Goal: Task Accomplishment & Management: Use online tool/utility

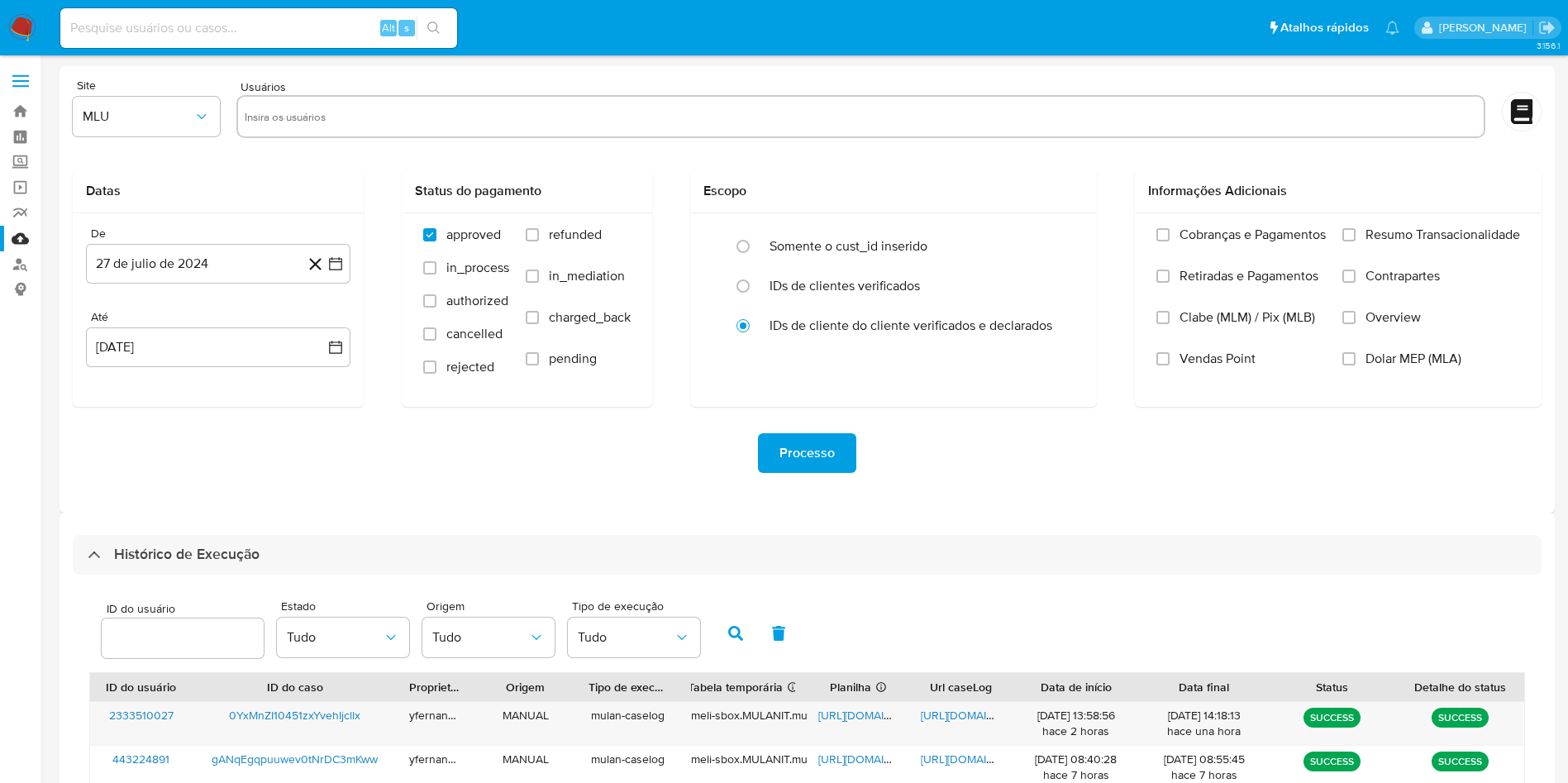
select select "10"
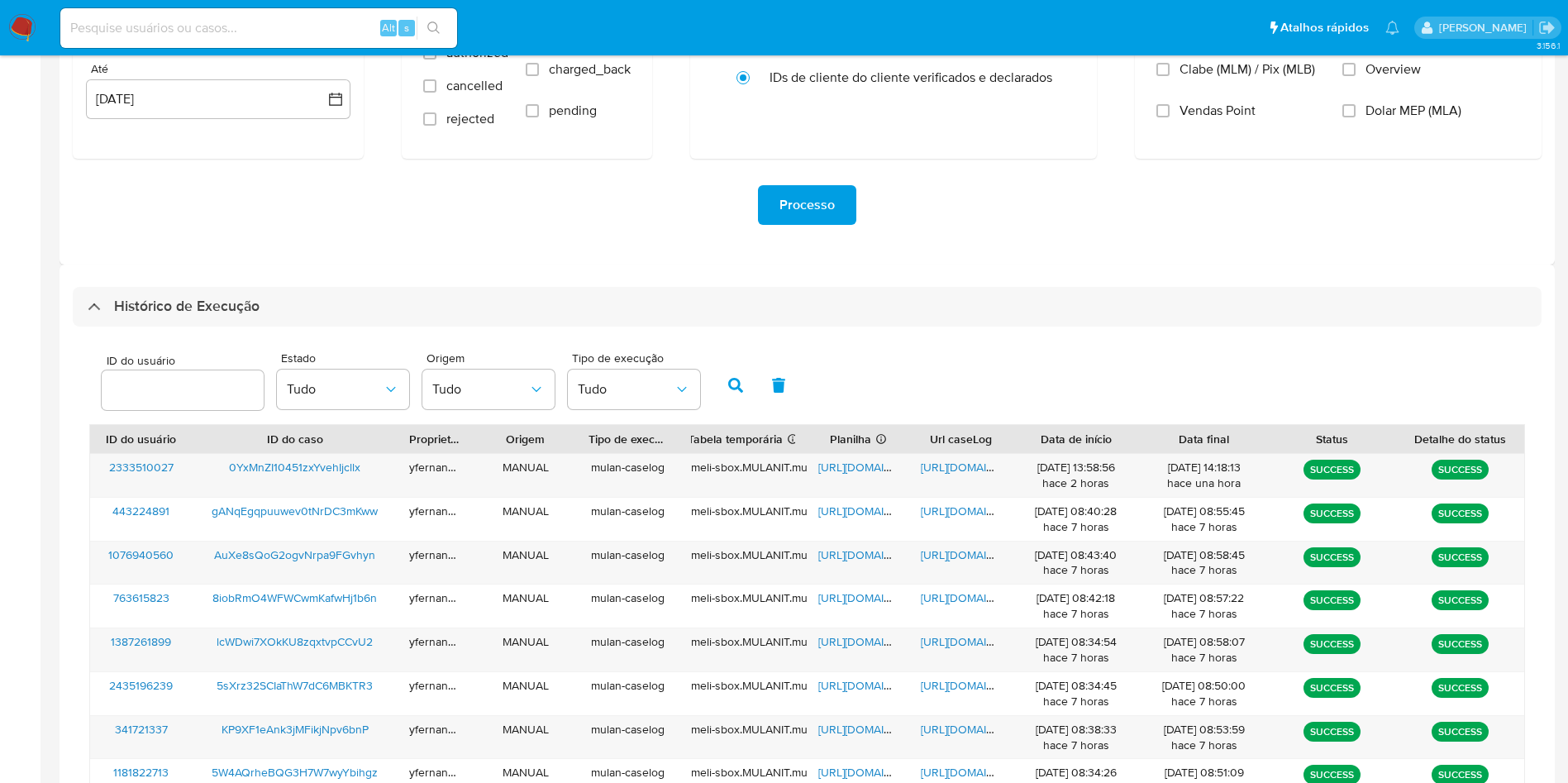
click at [778, 266] on div "Histórico de Execução ID do usuário Estado Tudo Origem Tudo Tipo de execução Tu…" at bounding box center [807, 619] width 1496 height 710
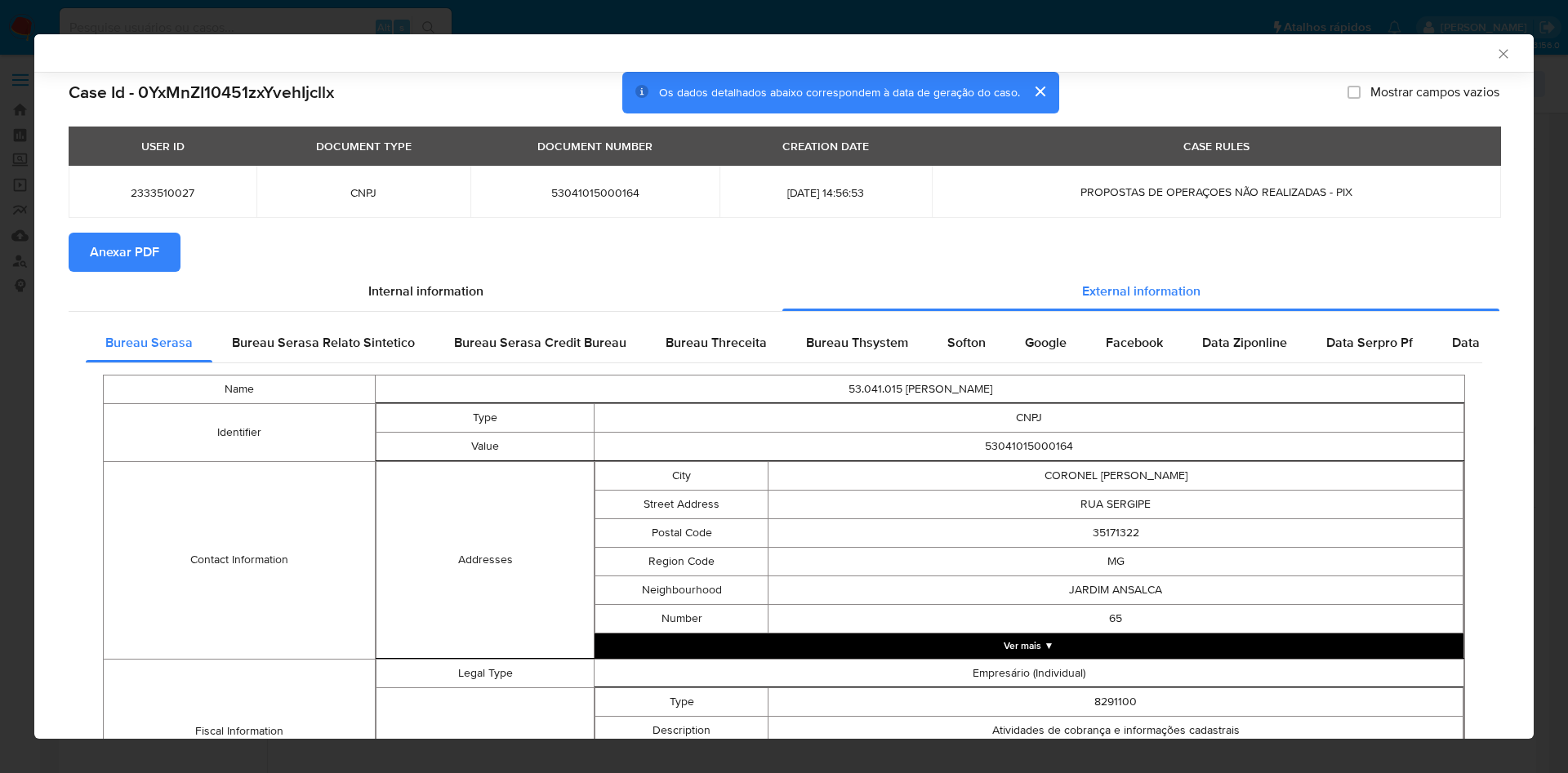
click at [22, 242] on div "AML Data Collector Case Id - 0YxMnZI10451zxYvehIjcllx Os dados detalhados abaix…" at bounding box center [784, 386] width 1568 height 773
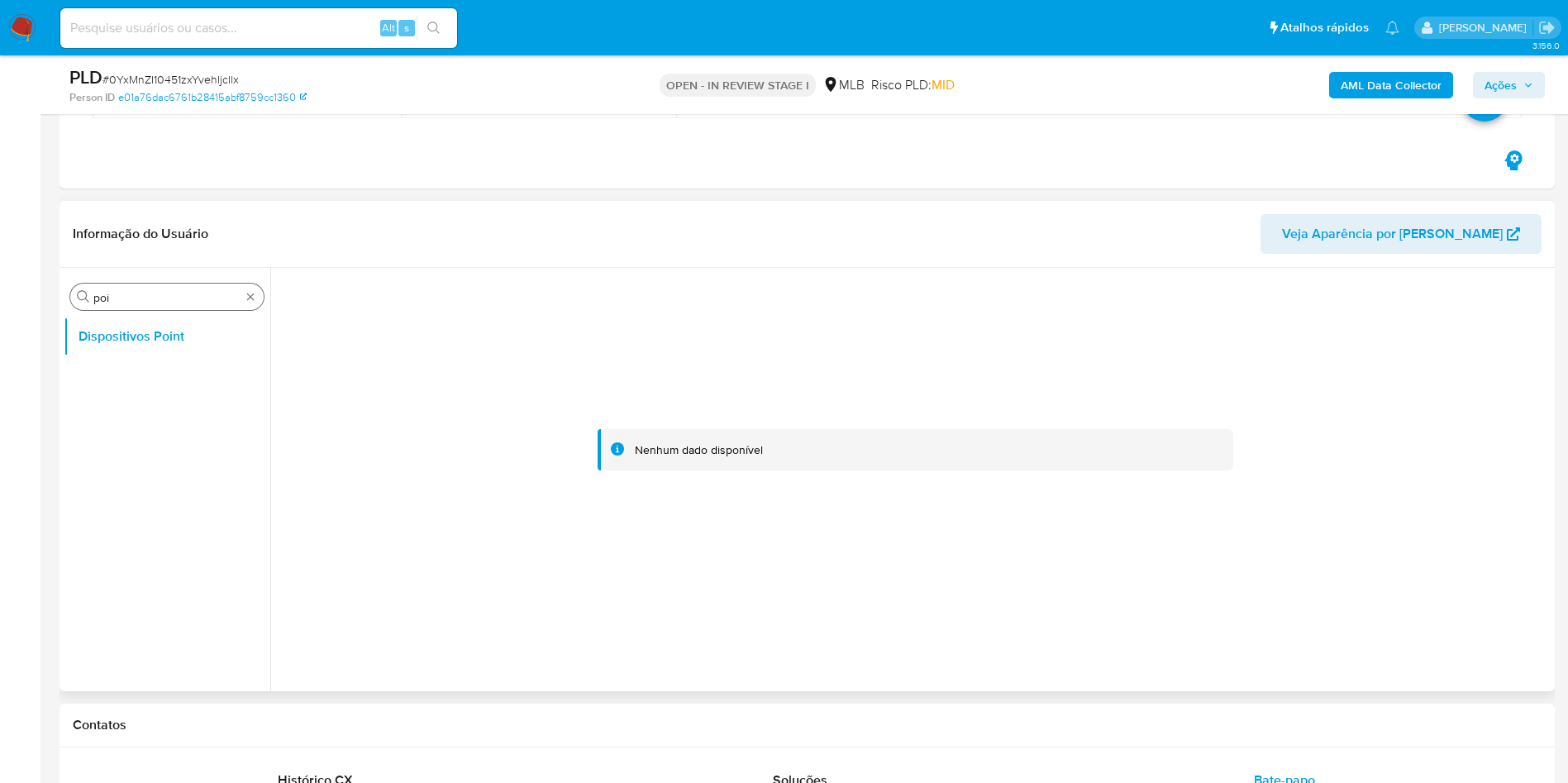
click at [257, 288] on div "Procurar poi" at bounding box center [167, 296] width 194 height 27
click at [257, 294] on div "Procurar poi" at bounding box center [167, 296] width 194 height 27
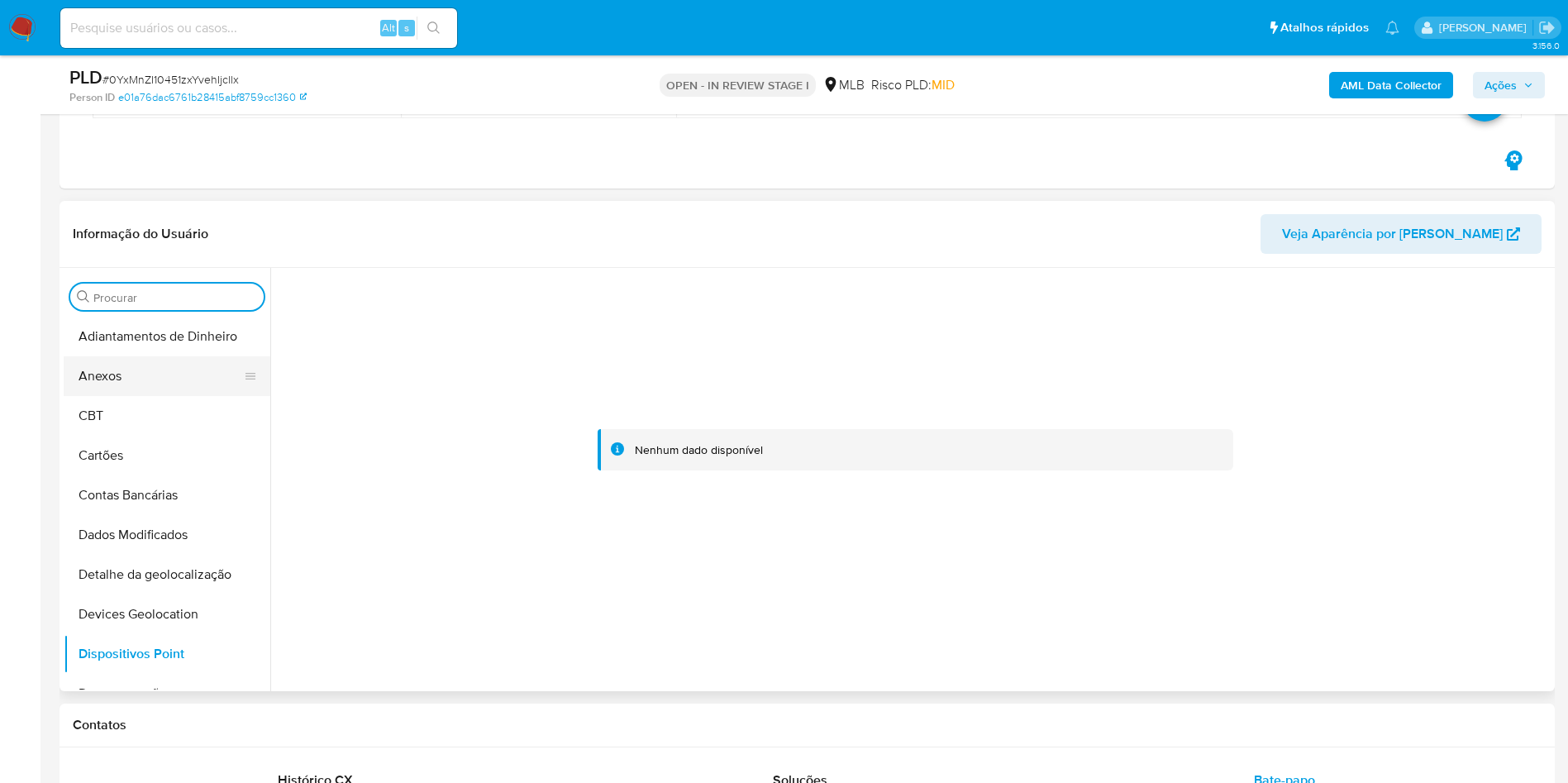
click at [139, 374] on button "Anexos" at bounding box center [160, 375] width 194 height 39
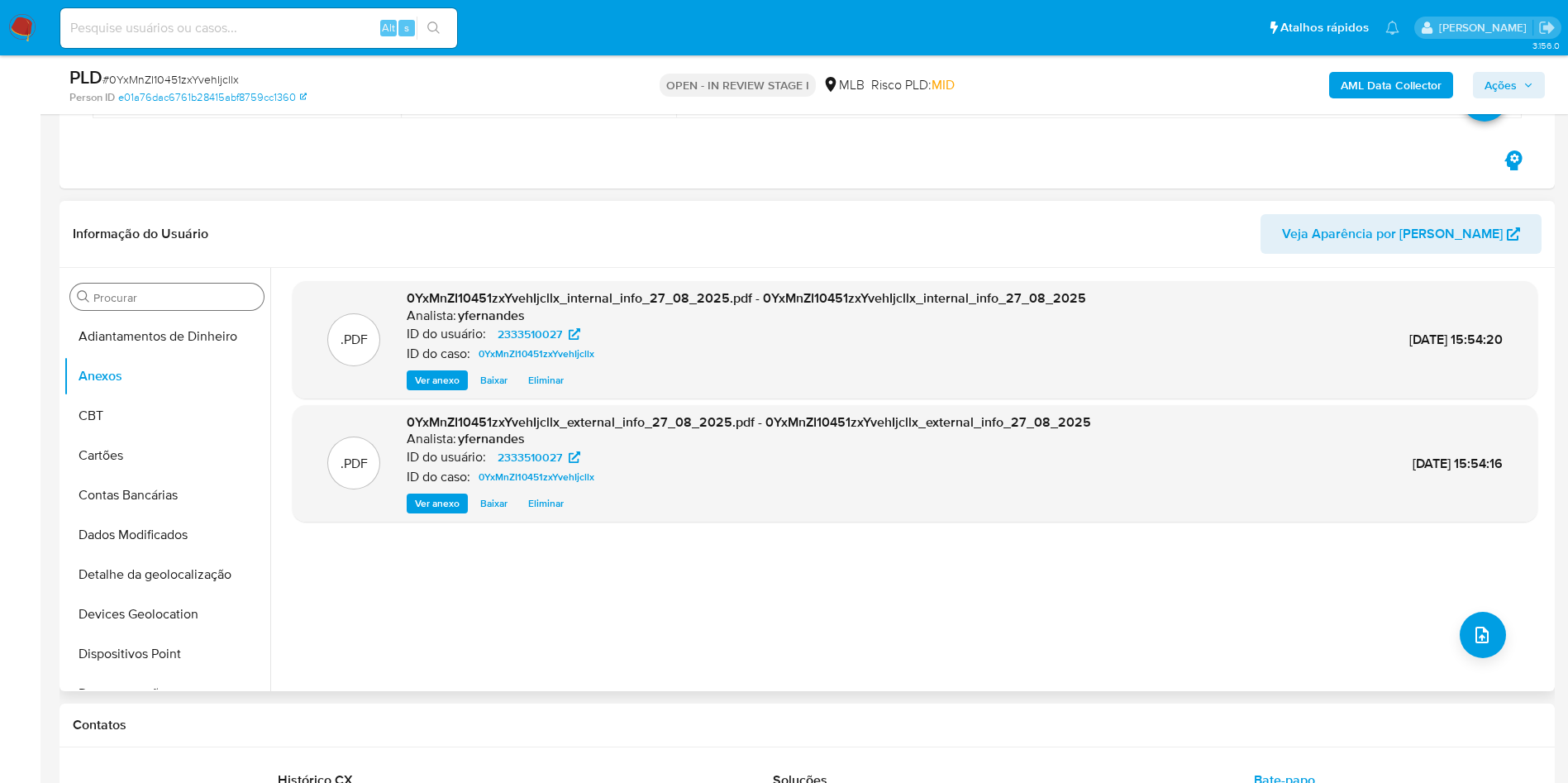
click at [1499, 627] on div ".PDF 0YxMnZI10451zxYvehIjcllx_internal_info_27_08_2025.pdf - 0YxMnZI10451zxYveh…" at bounding box center [915, 479] width 1245 height 397
click at [1478, 629] on icon "upload-file" at bounding box center [1482, 635] width 13 height 17
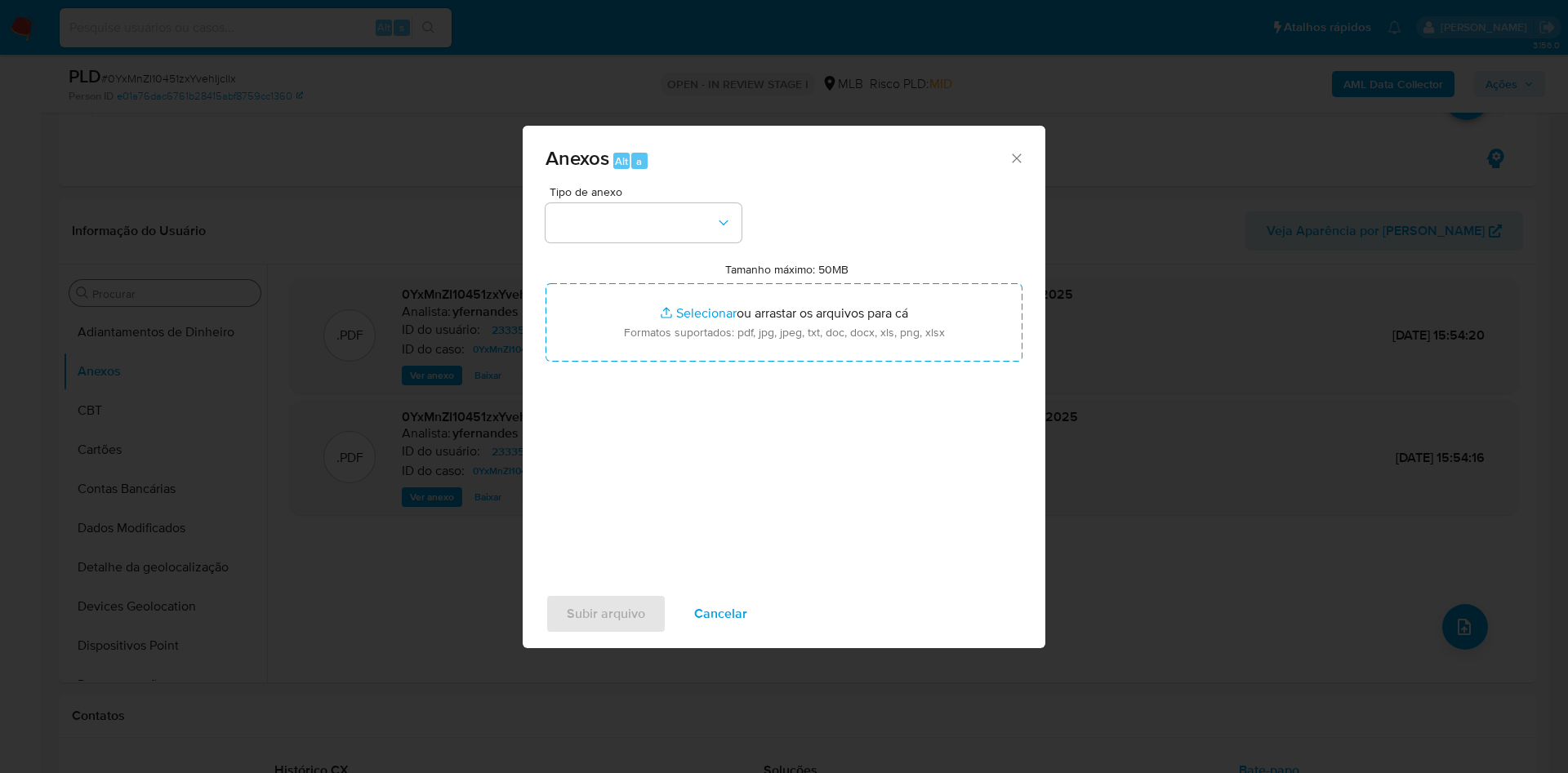
click at [654, 198] on div "Tipo de anexo" at bounding box center [644, 214] width 196 height 56
click at [662, 232] on button "button" at bounding box center [644, 222] width 196 height 39
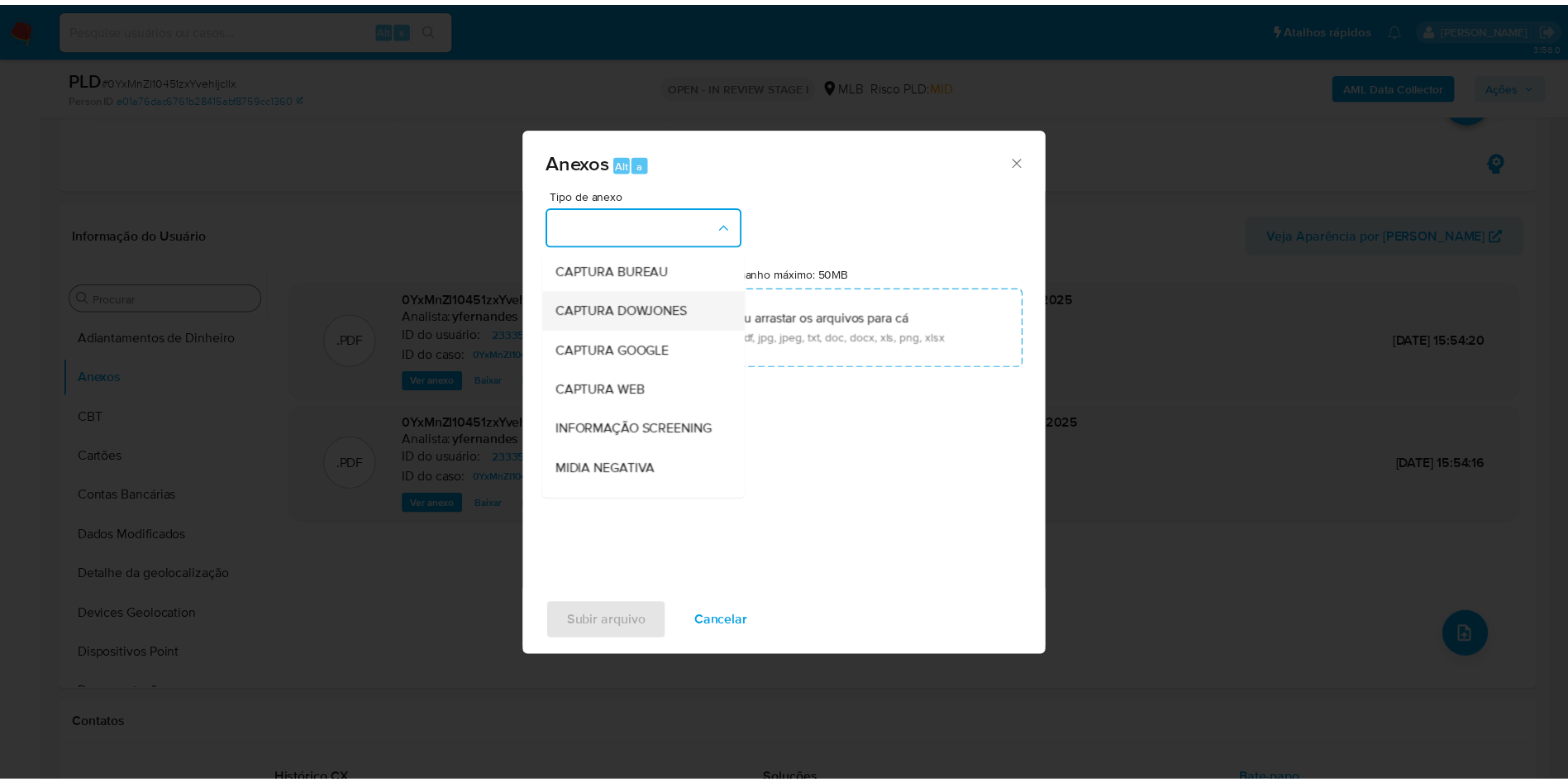
scroll to position [254, 0]
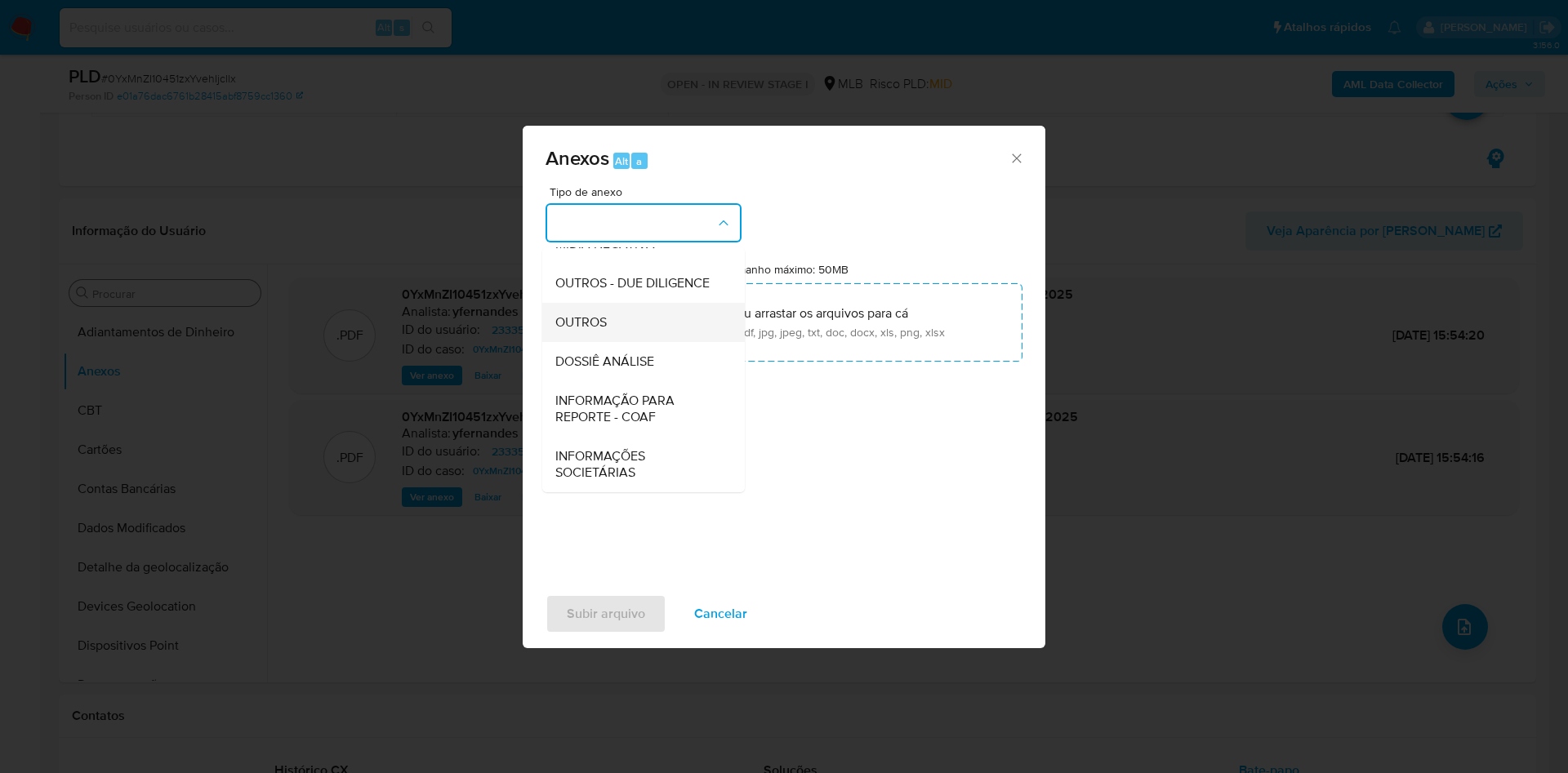
click at [617, 316] on div "OUTROS" at bounding box center [639, 322] width 167 height 39
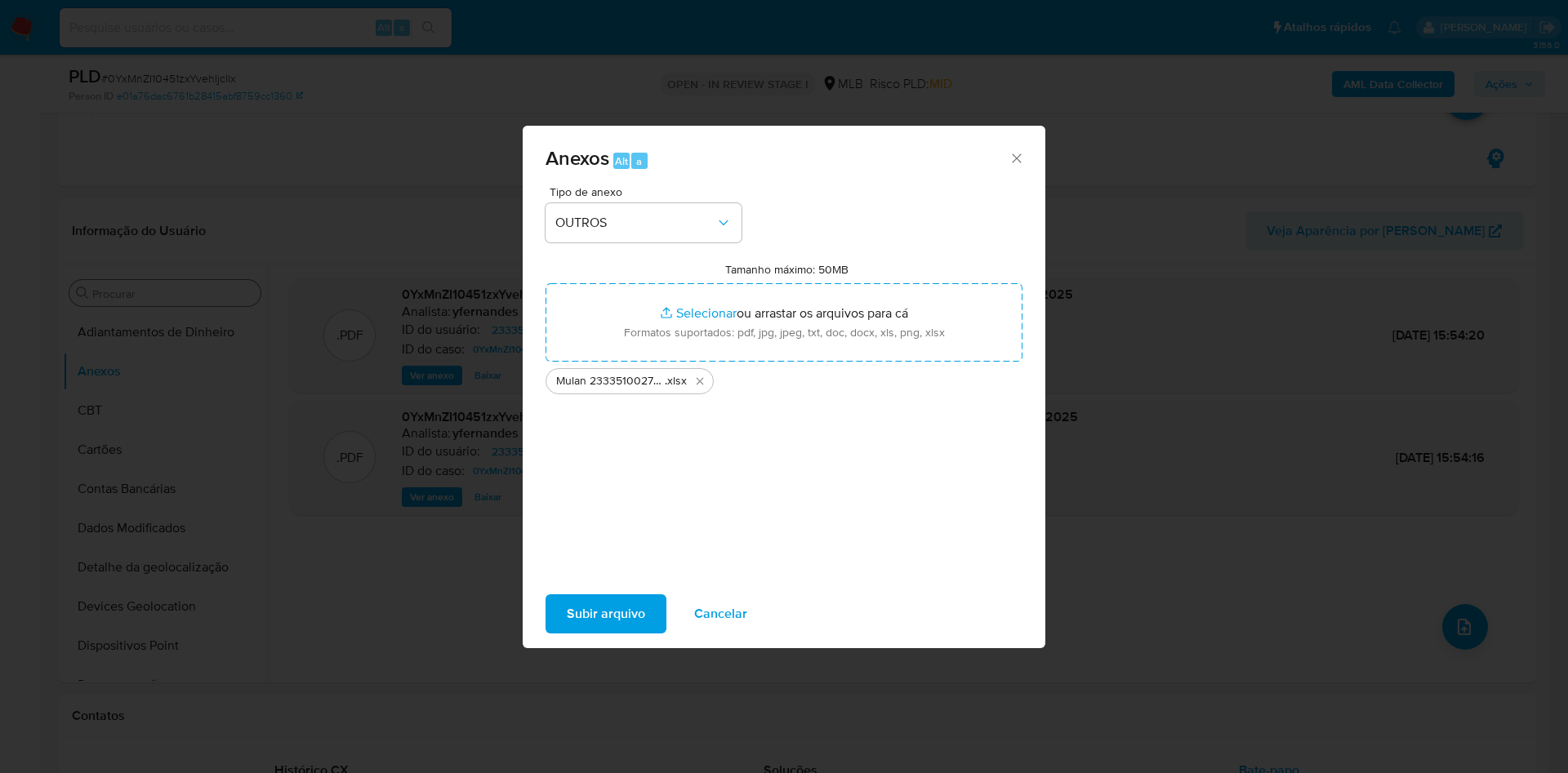
click at [804, 451] on div "Tipo de anexo OUTROS Tamanho máximo: 50MB Selecionar arquivos Selecionar ou arr…" at bounding box center [784, 378] width 477 height 385
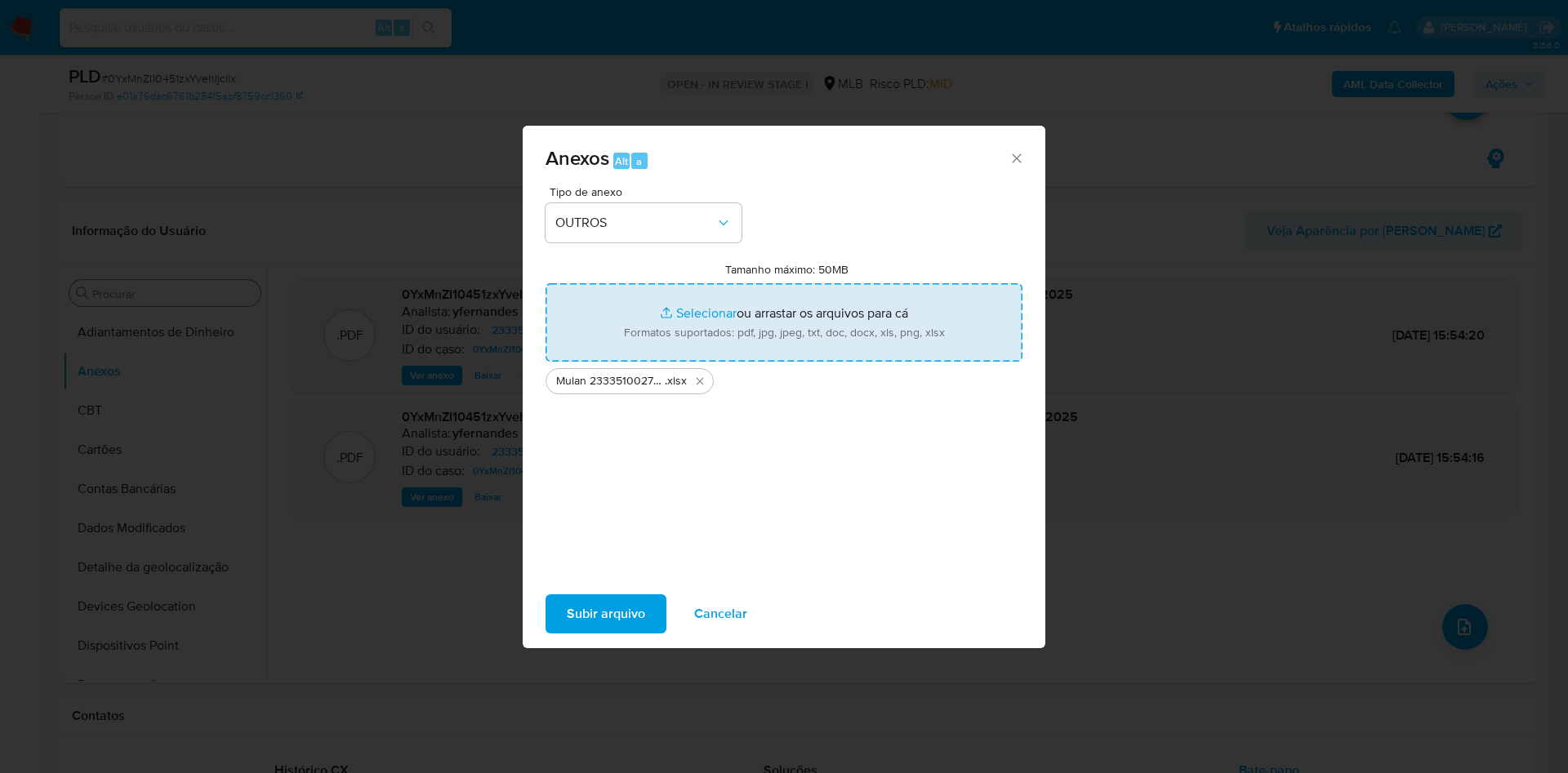
type input "C:\fakepath\SAR - xx - CNPJ 53041015000164 - VINCERE INTERMEDIACOES LTDA..pdf"
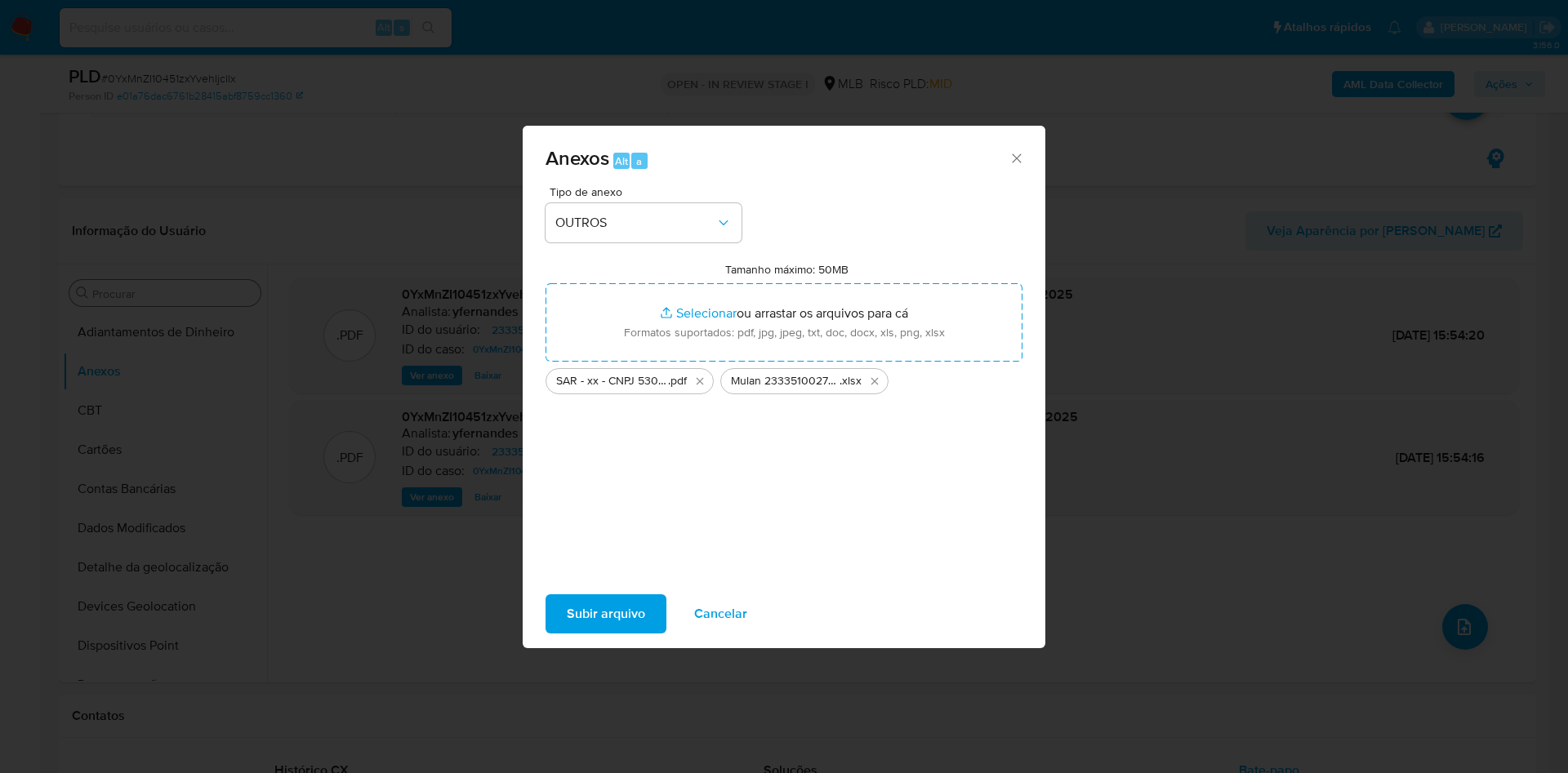
click at [681, 530] on div "Tipo de anexo OUTROS Tamanho máximo: 50MB Selecionar arquivos Selecionar ou arr…" at bounding box center [784, 378] width 477 height 385
click at [580, 615] on span "Subir arquivo" at bounding box center [605, 614] width 78 height 36
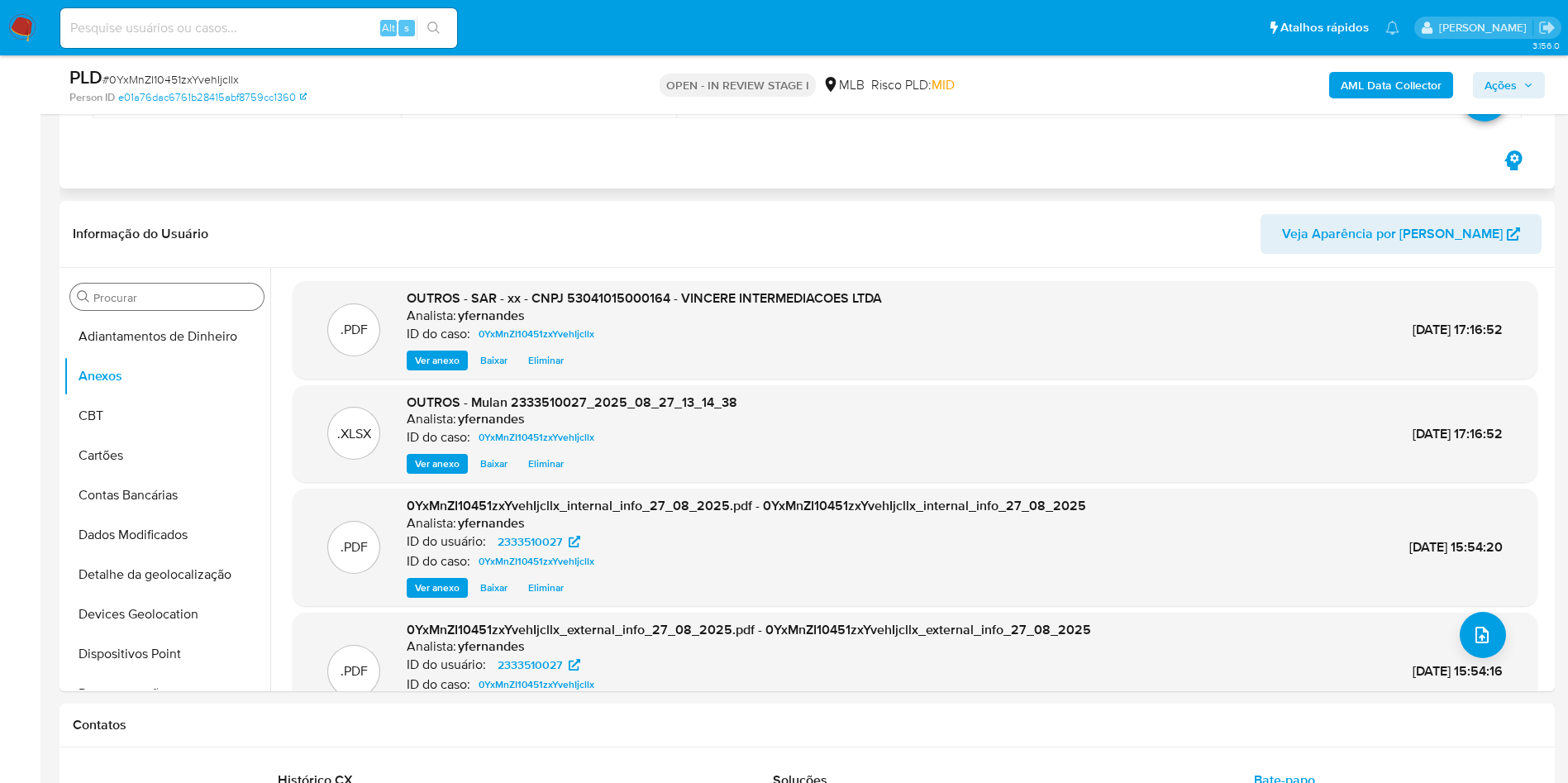
click at [767, 173] on div "Eventos ( 1 ) Ações MANUAL (1) Data Proprietário Etiquetas 14/08/2025 11:56:52 …" at bounding box center [807, 46] width 1496 height 285
click at [1507, 87] on span "Ações" at bounding box center [1500, 84] width 32 height 27
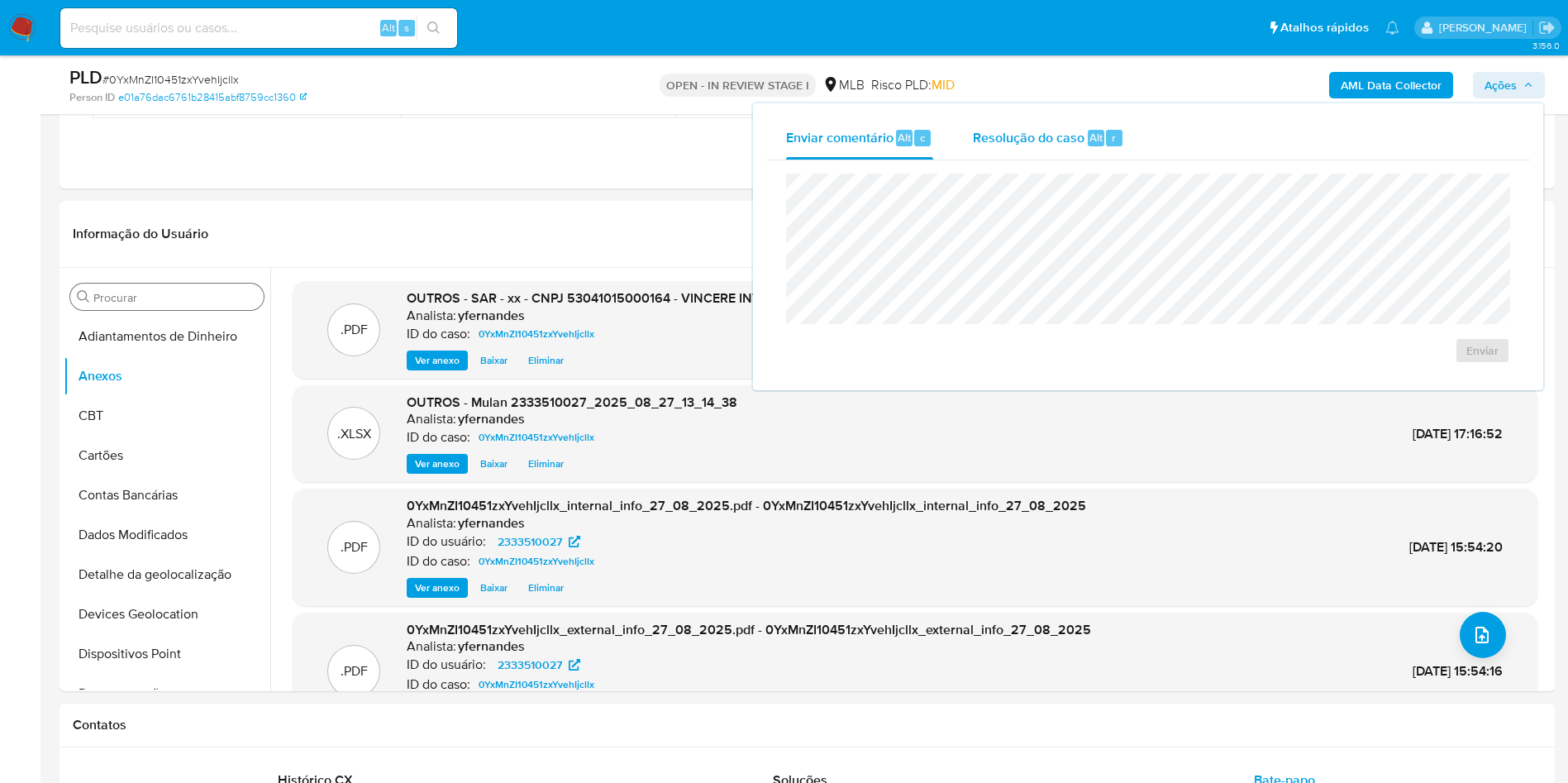
click at [1062, 125] on div "Resolução do caso Alt r" at bounding box center [1048, 138] width 151 height 43
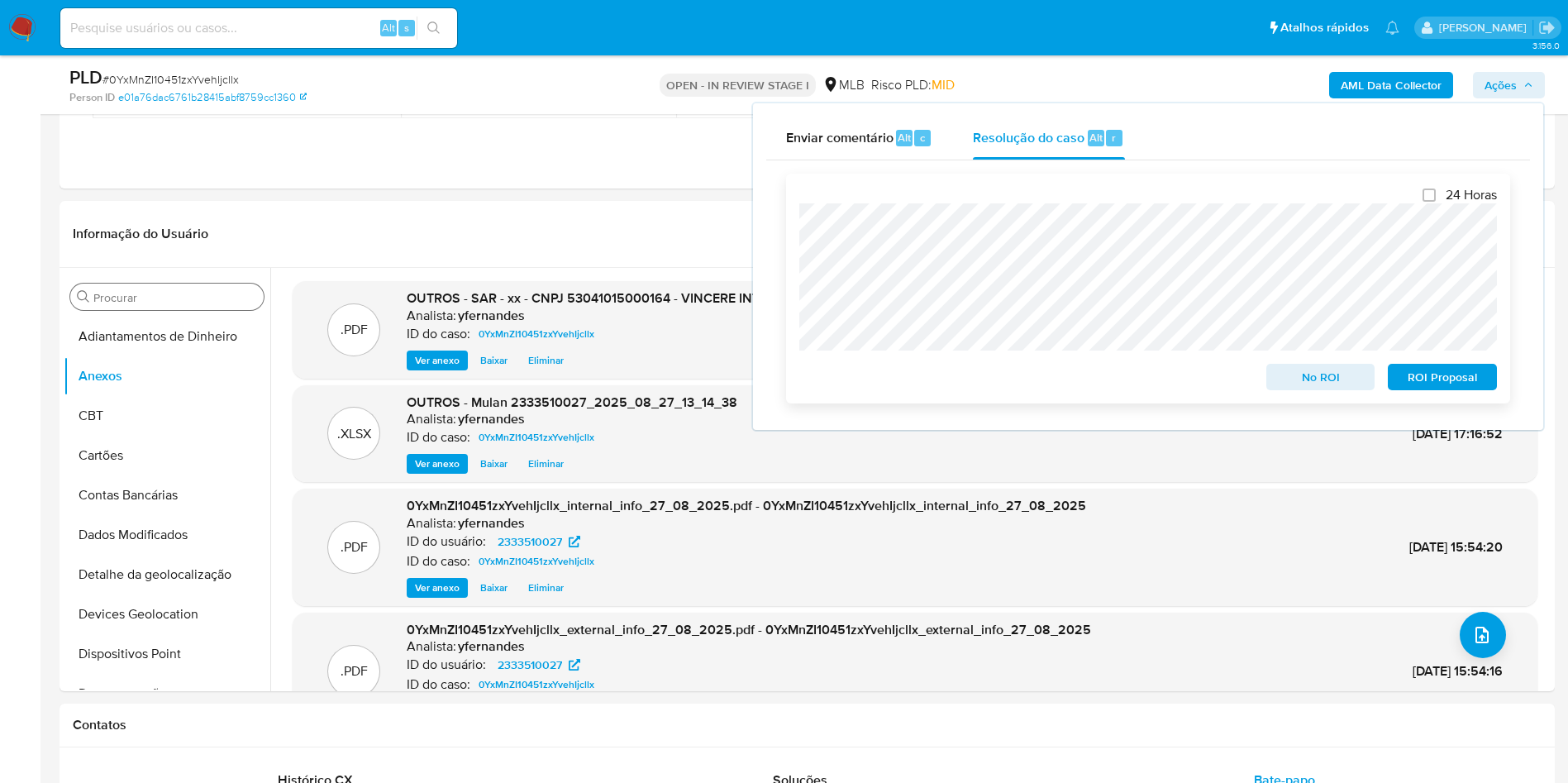
click at [1399, 371] on span "ROI Proposal" at bounding box center [1442, 376] width 86 height 23
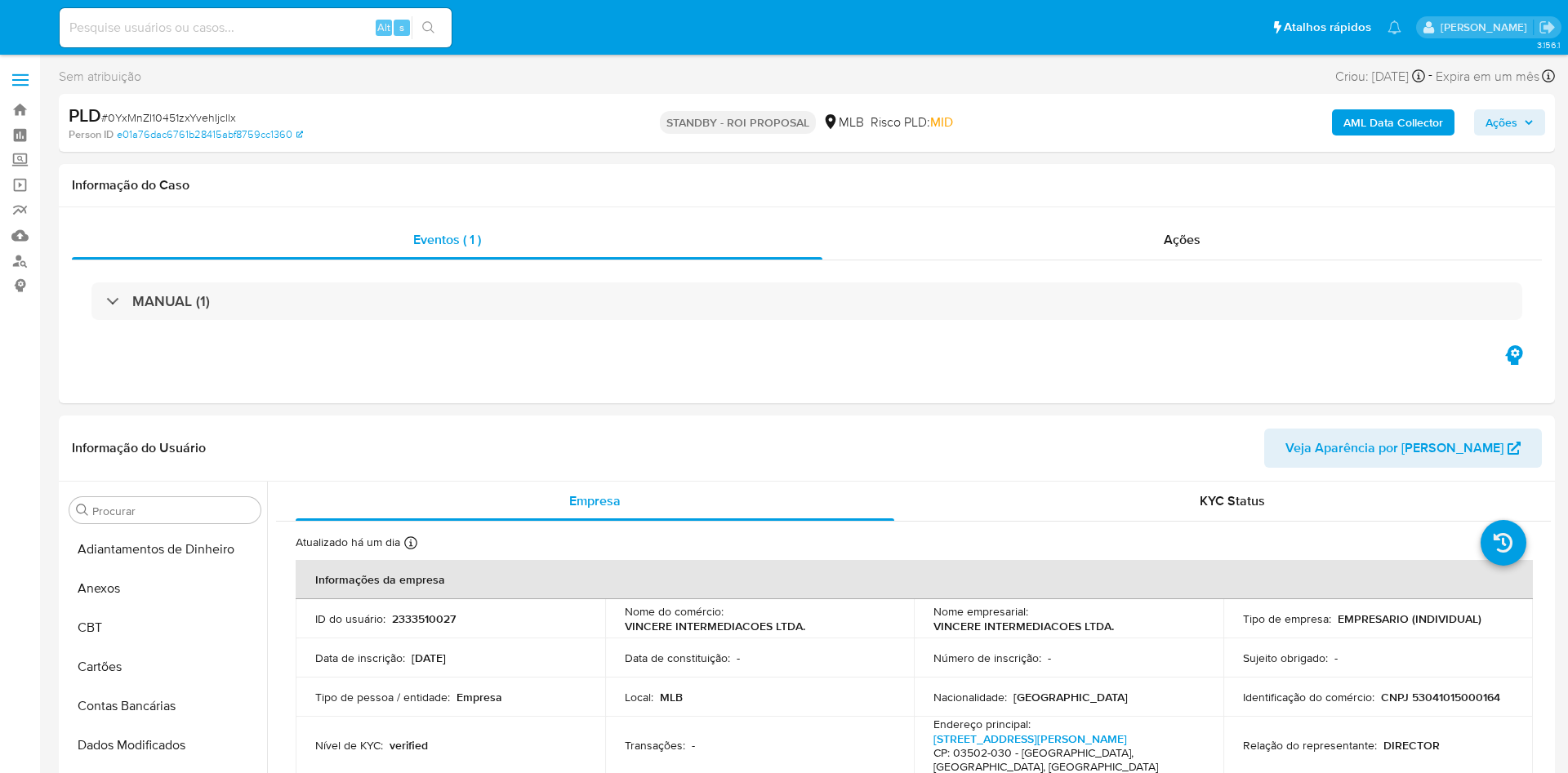
select select "10"
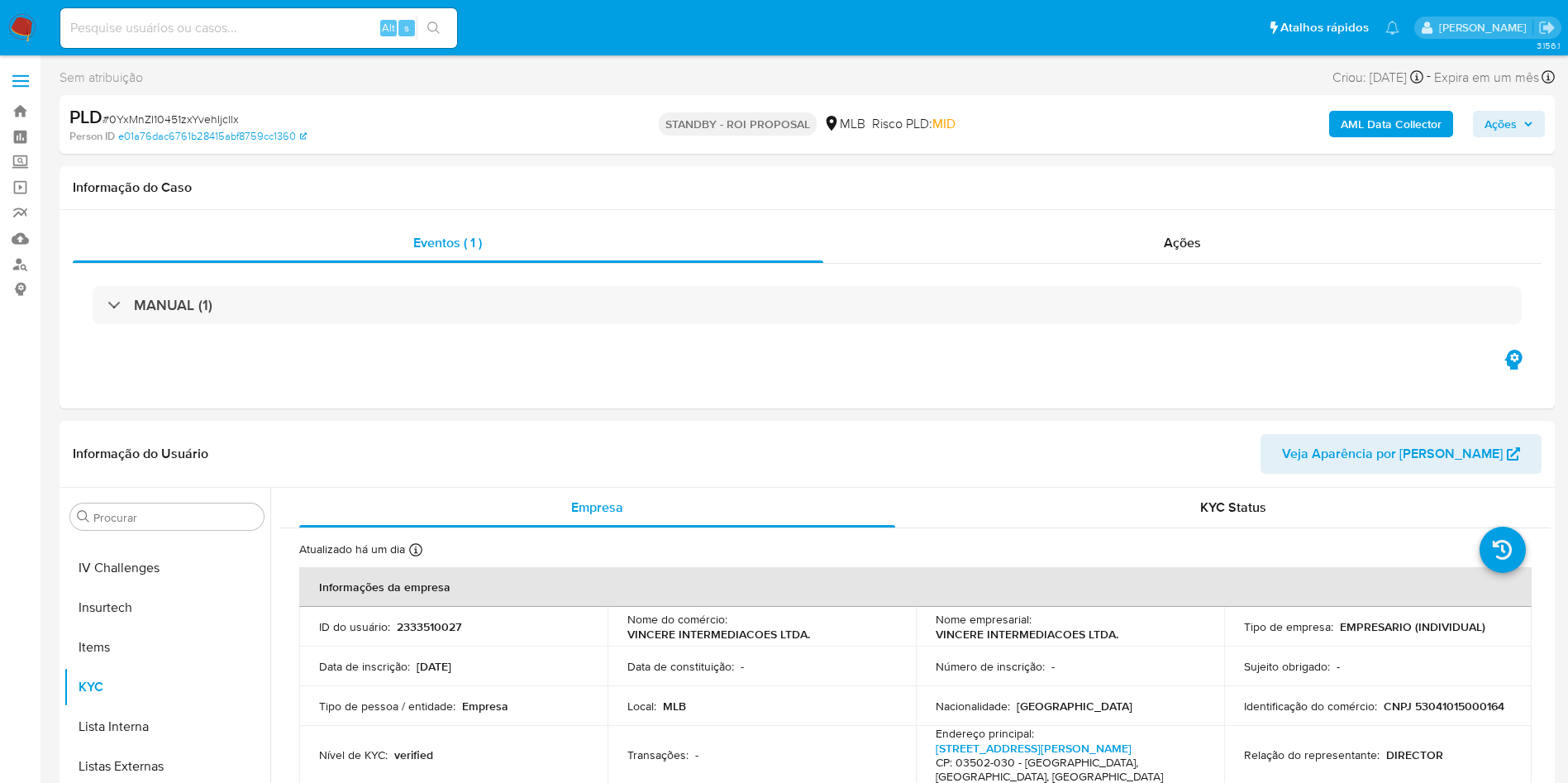
scroll to position [738, 0]
click at [1108, 254] on div "Ações" at bounding box center [1183, 242] width 719 height 39
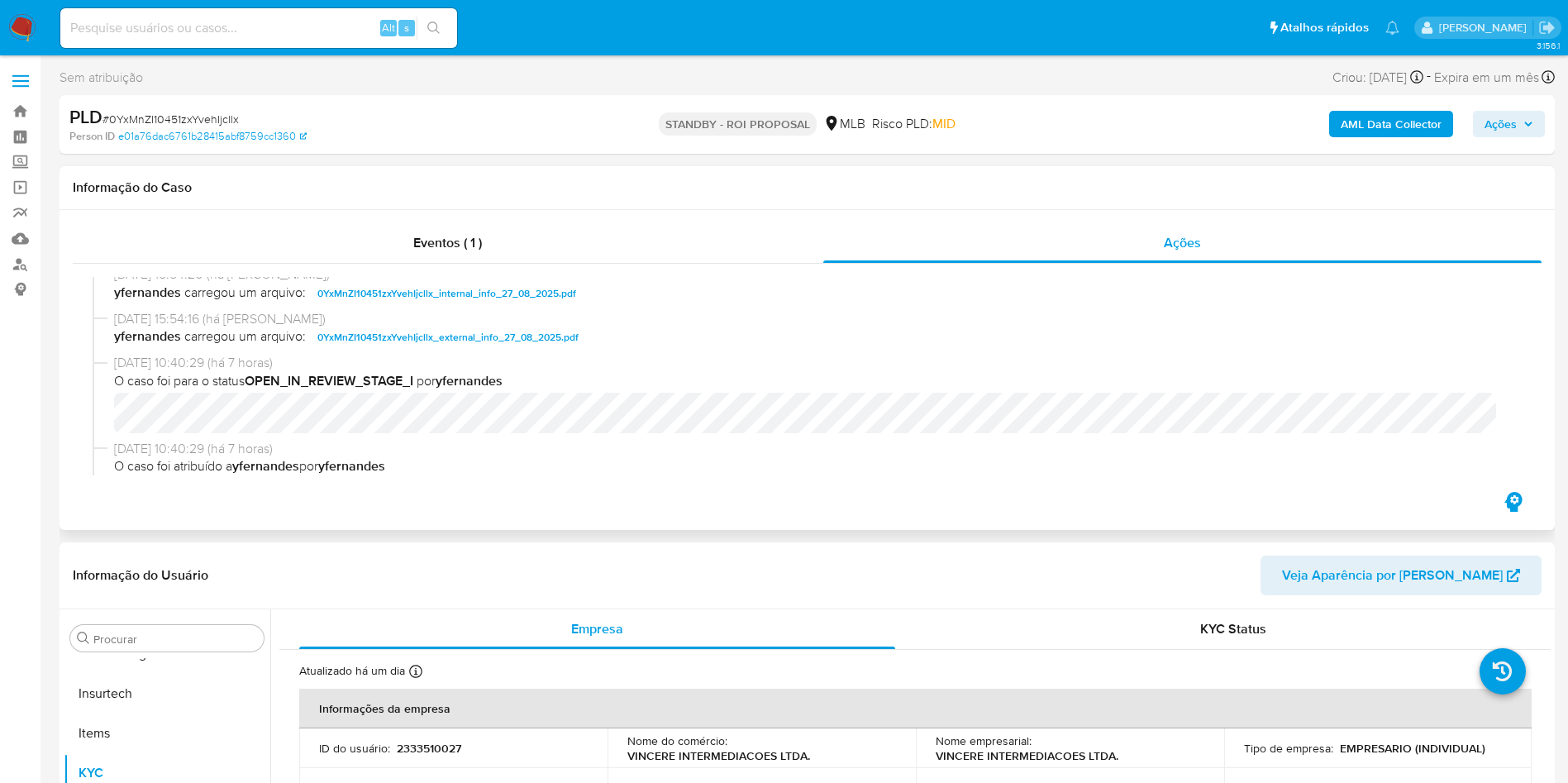
scroll to position [0, 0]
